Goal: Task Accomplishment & Management: Manage account settings

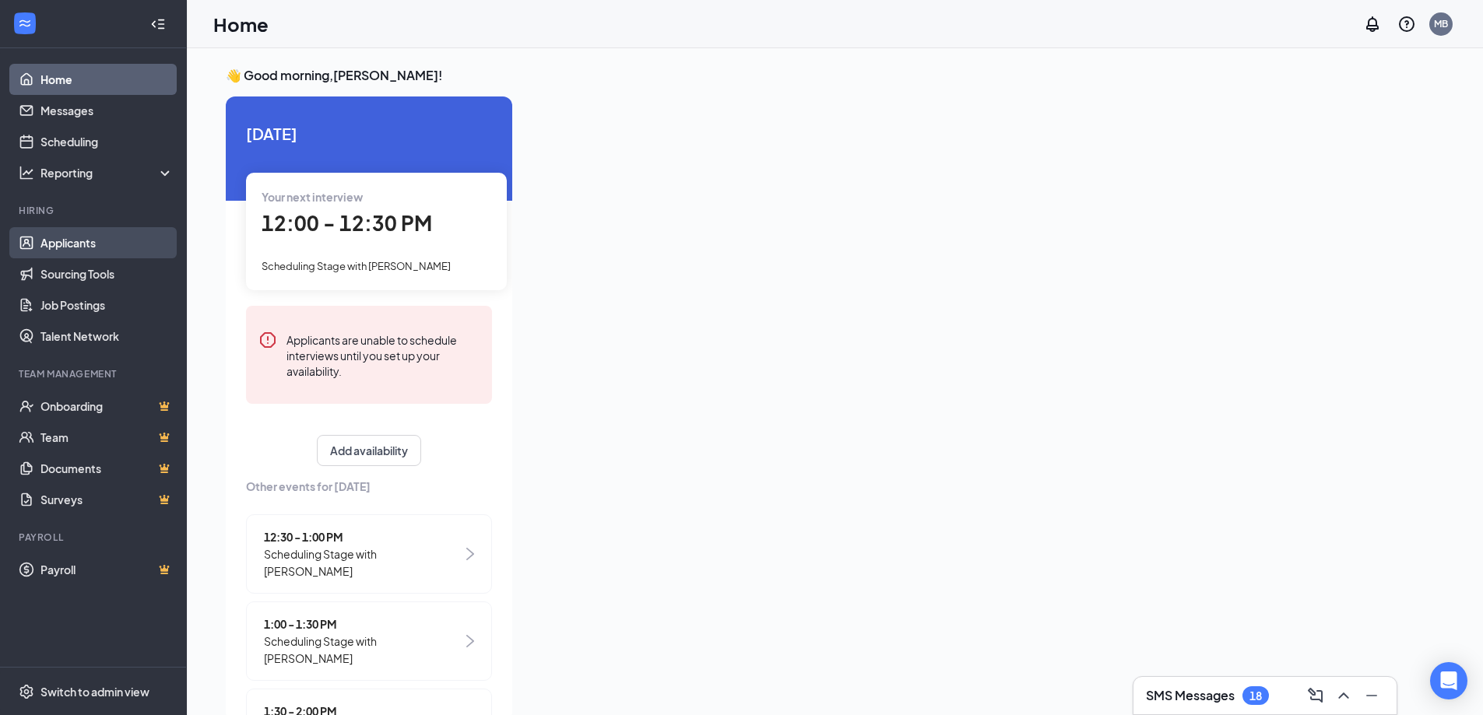
click at [86, 248] on link "Applicants" at bounding box center [106, 242] width 133 height 31
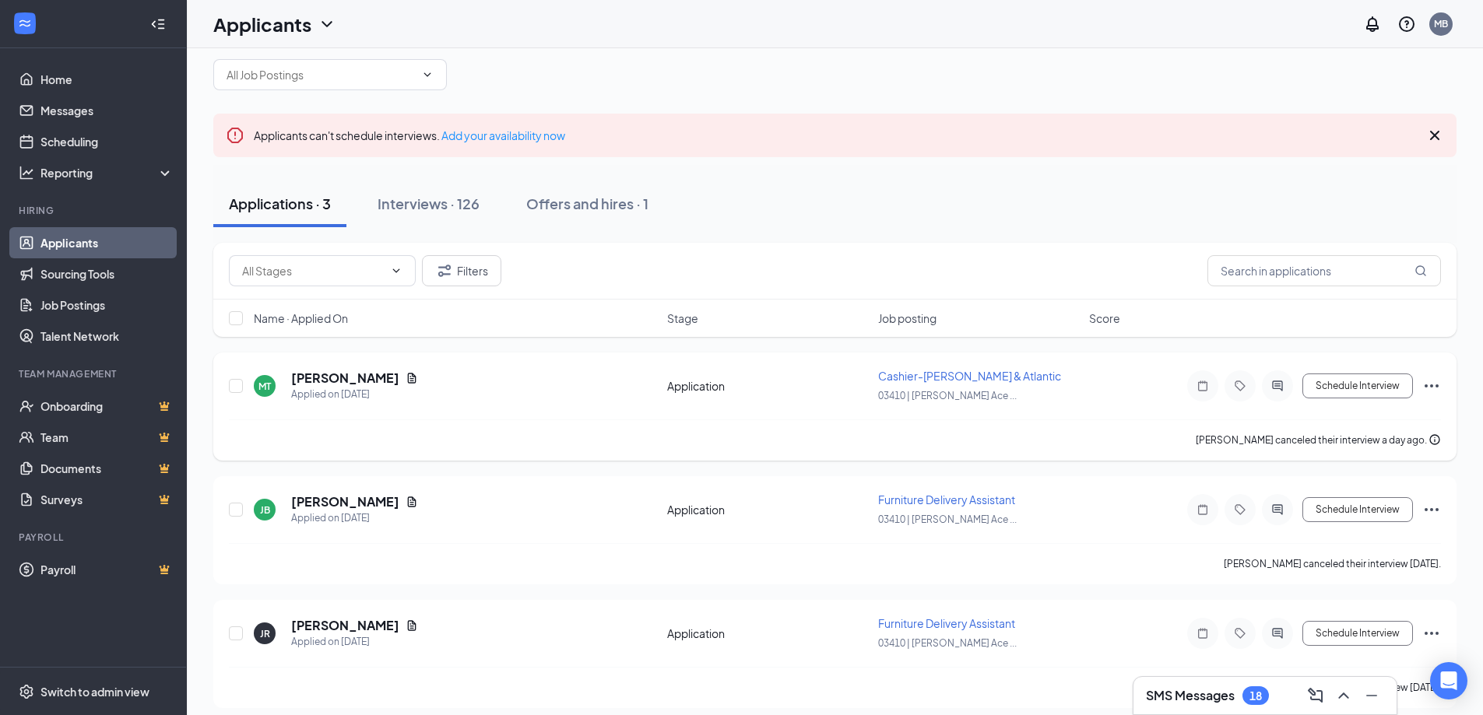
scroll to position [35, 0]
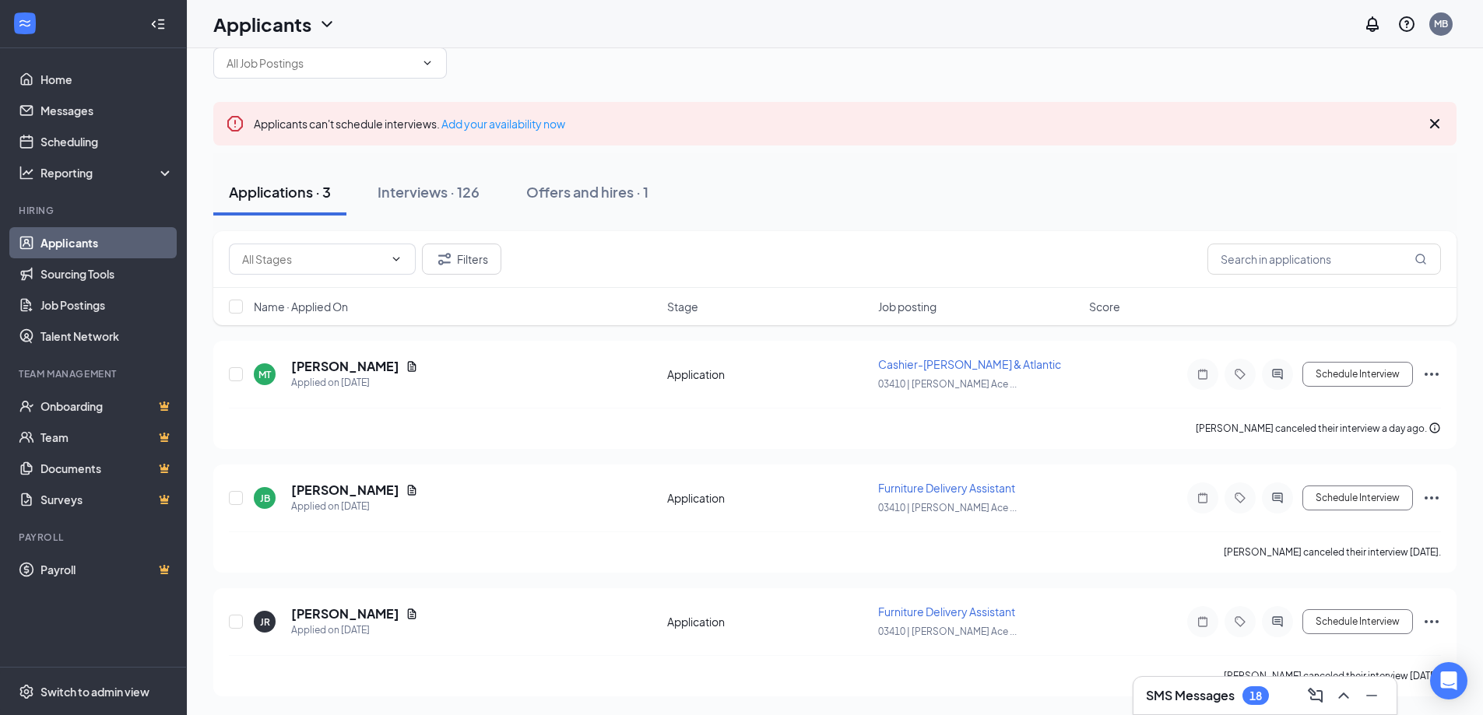
click at [427, 184] on div "Interviews · 126" at bounding box center [429, 191] width 102 height 19
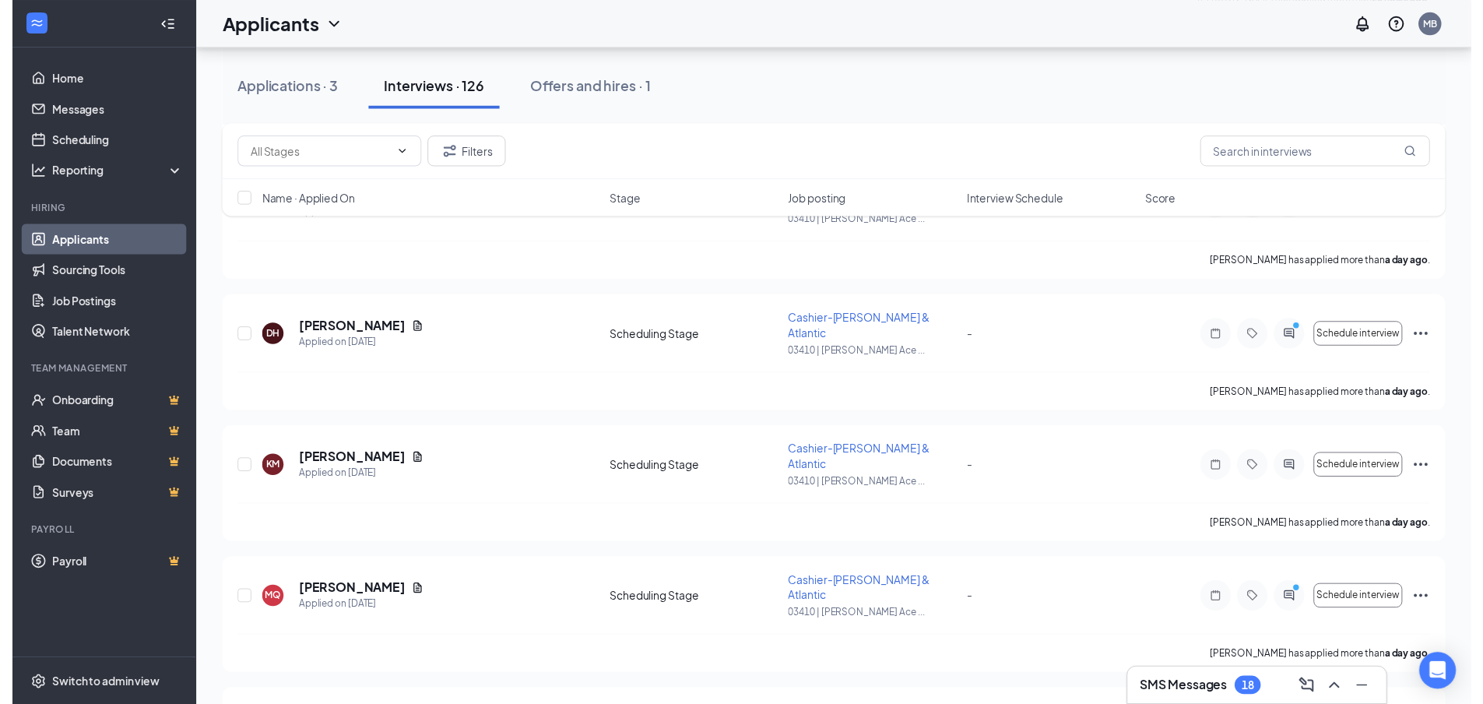
scroll to position [1713, 0]
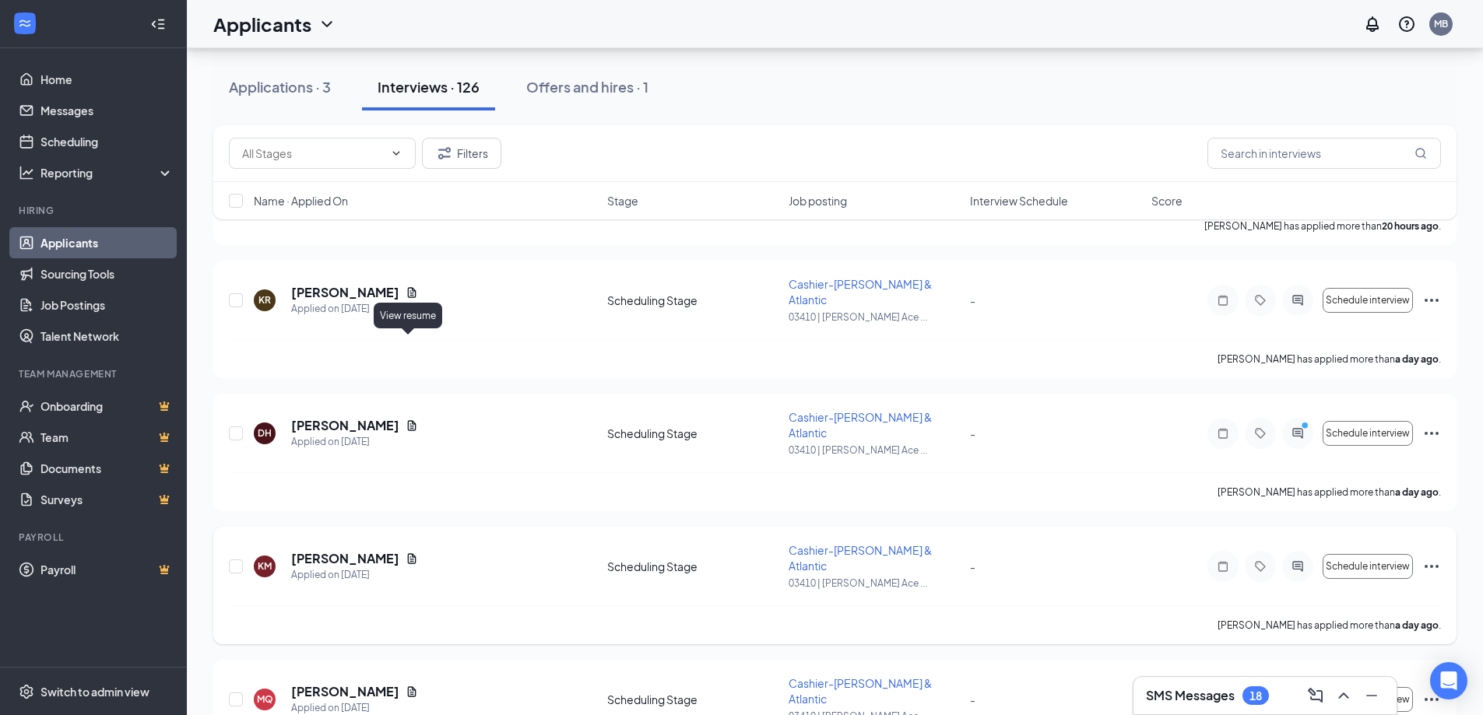
click at [412, 553] on icon "Document" at bounding box center [412, 558] width 9 height 10
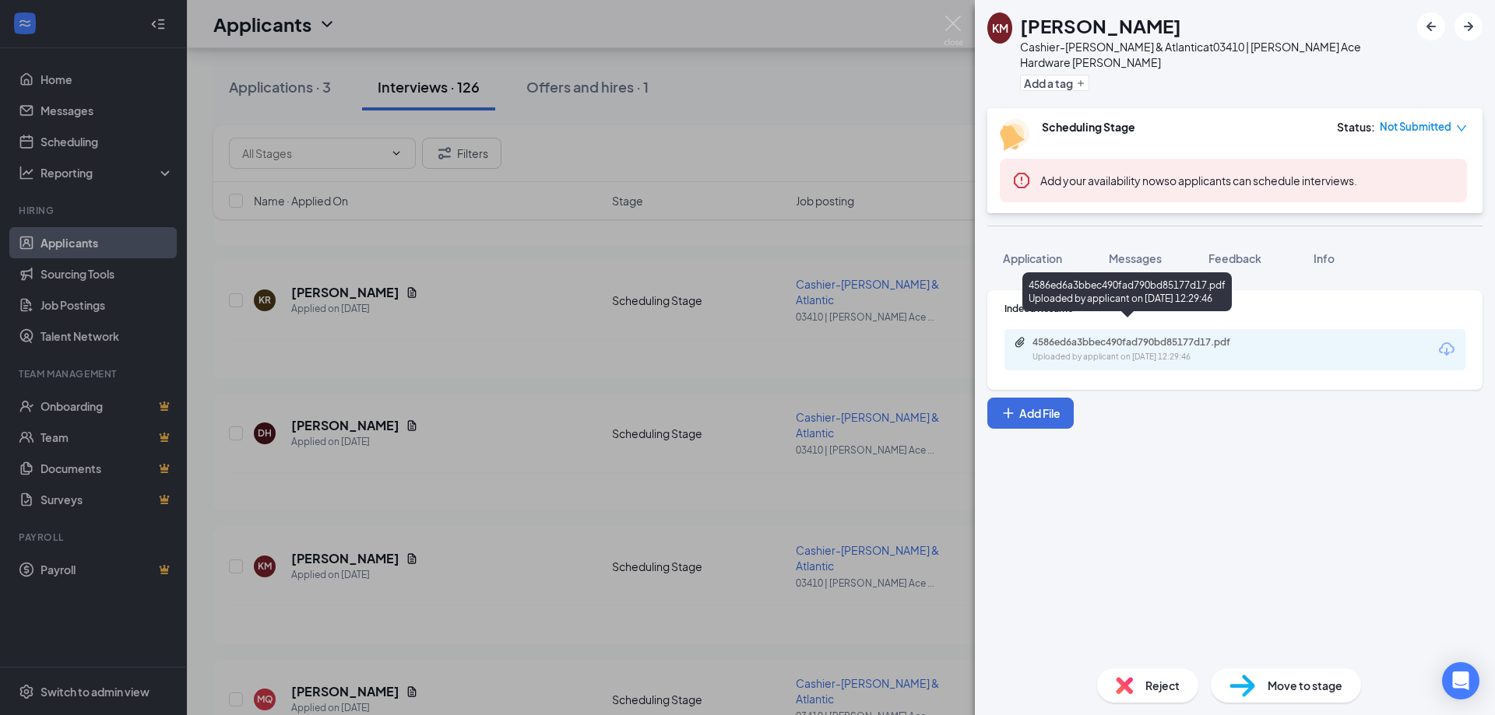
click at [1128, 336] on div "4586ed6a3bbec490fad790bd85177d17.pdf" at bounding box center [1141, 342] width 218 height 12
click at [905, 88] on div "KM [PERSON_NAME] Cashier-[PERSON_NAME] & Atlantic at 03410 | [PERSON_NAME] Ace …" at bounding box center [747, 357] width 1495 height 715
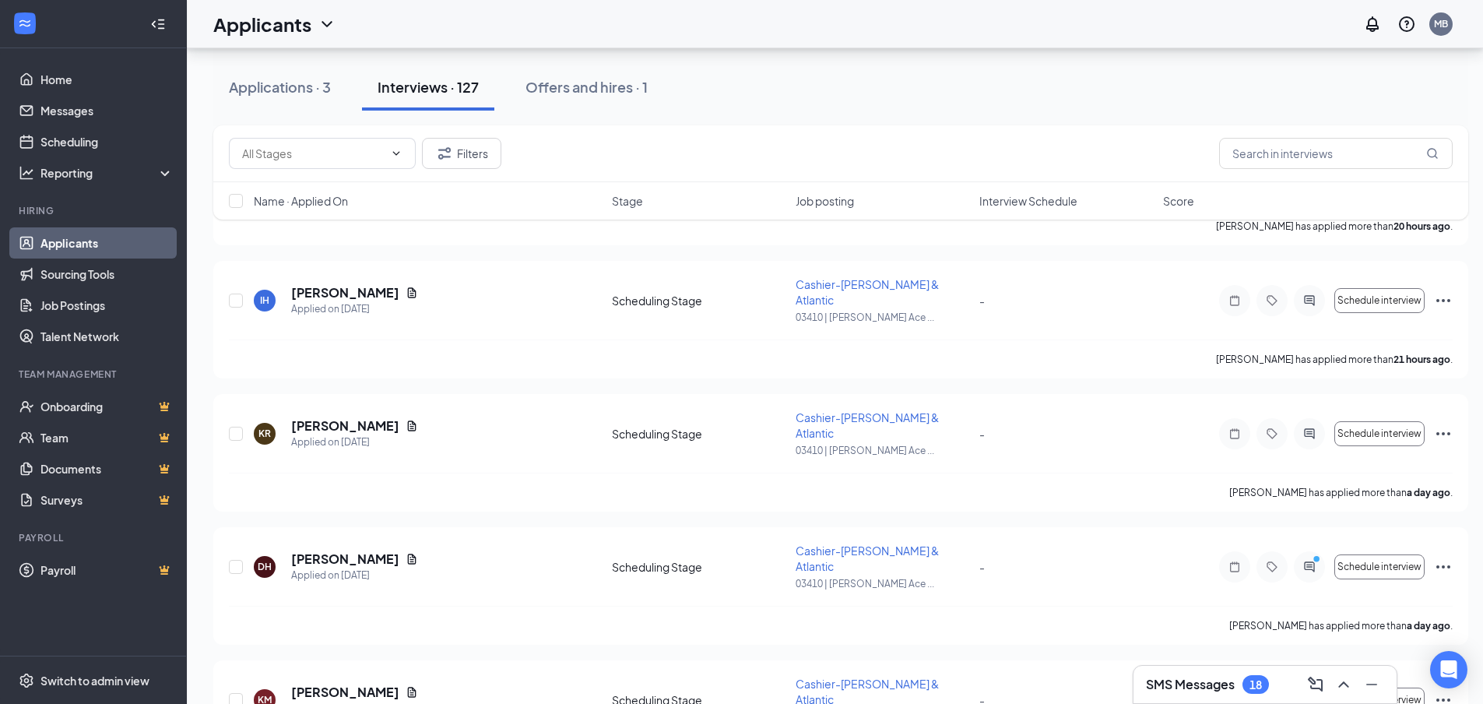
click at [1021, 204] on span "Interview Schedule" at bounding box center [1028, 201] width 98 height 16
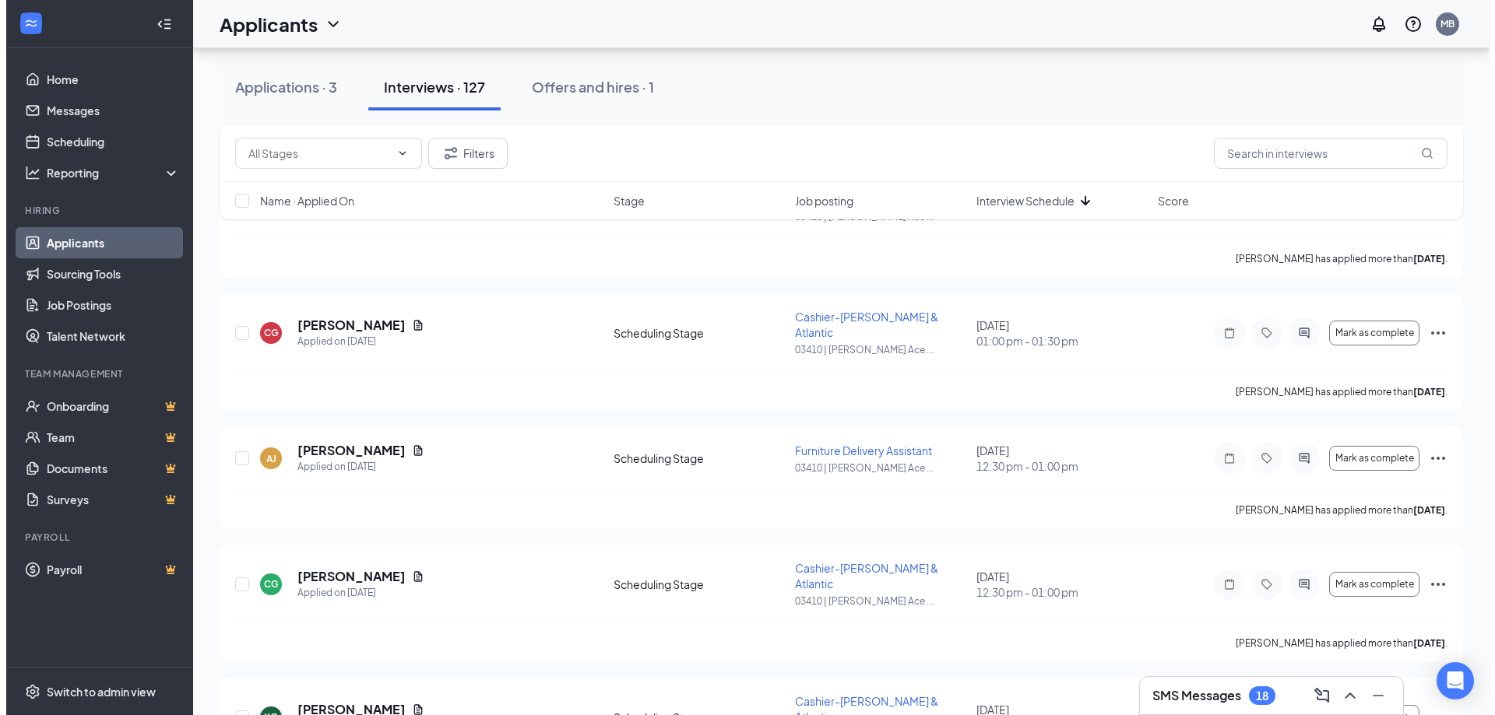
scroll to position [2279, 0]
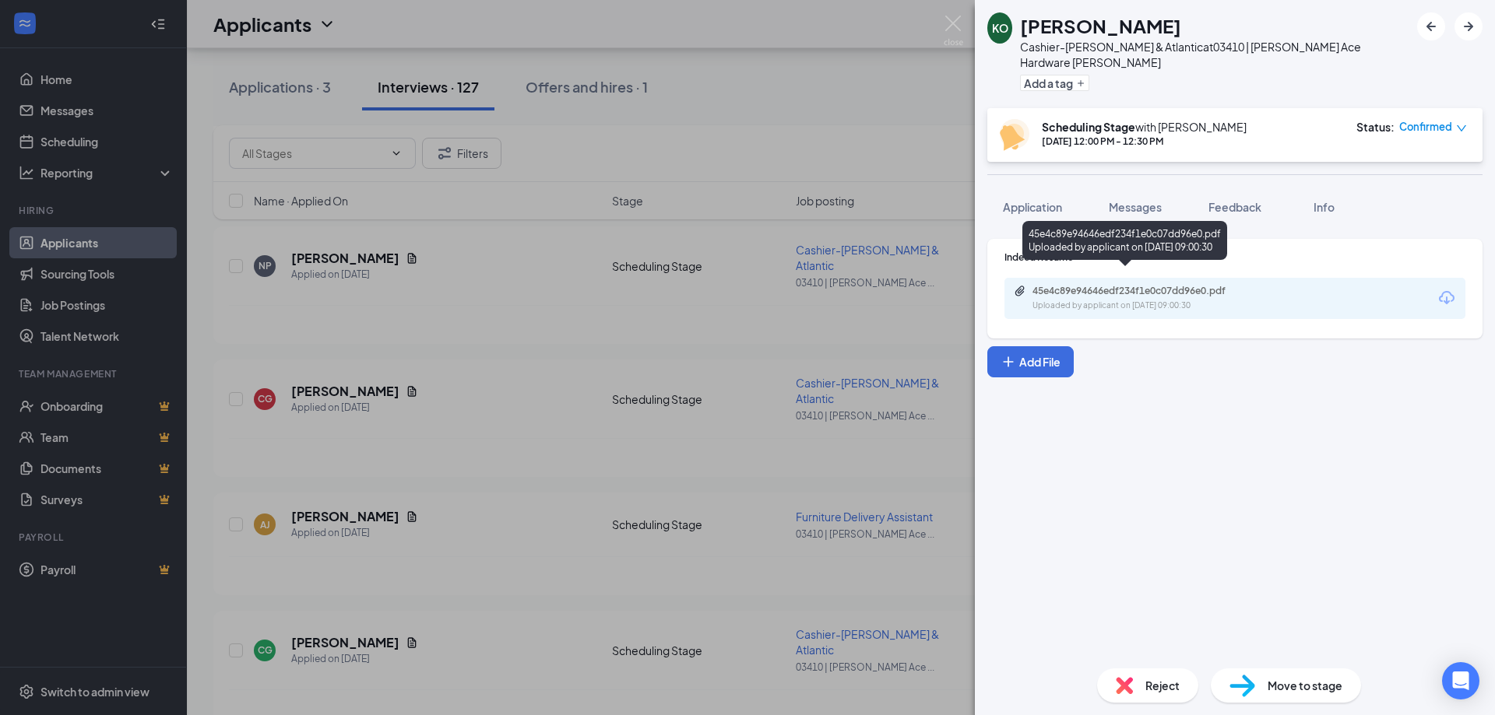
click at [1124, 300] on div "Uploaded by applicant on [DATE] 09:00:30" at bounding box center [1149, 306] width 234 height 12
